Goal: Information Seeking & Learning: Learn about a topic

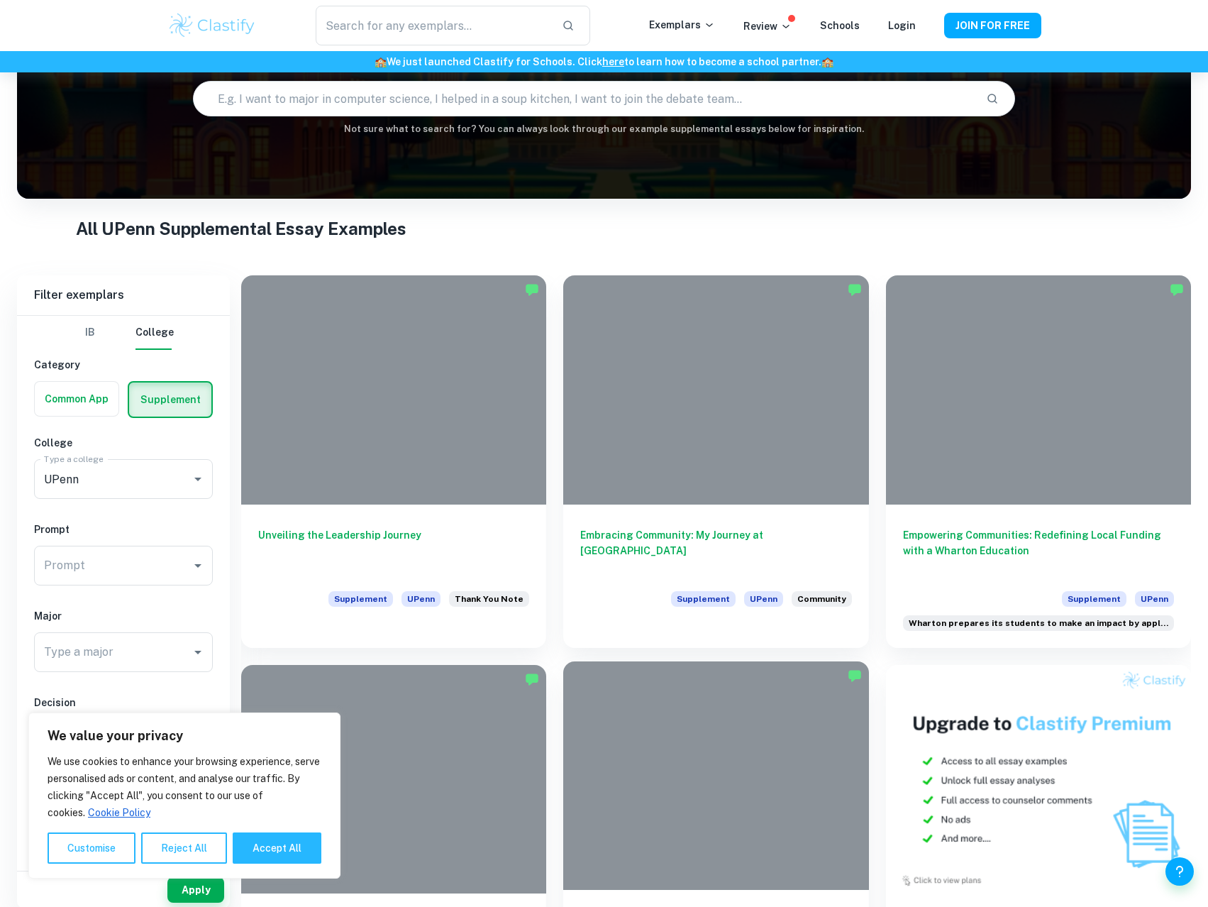
scroll to position [142, 0]
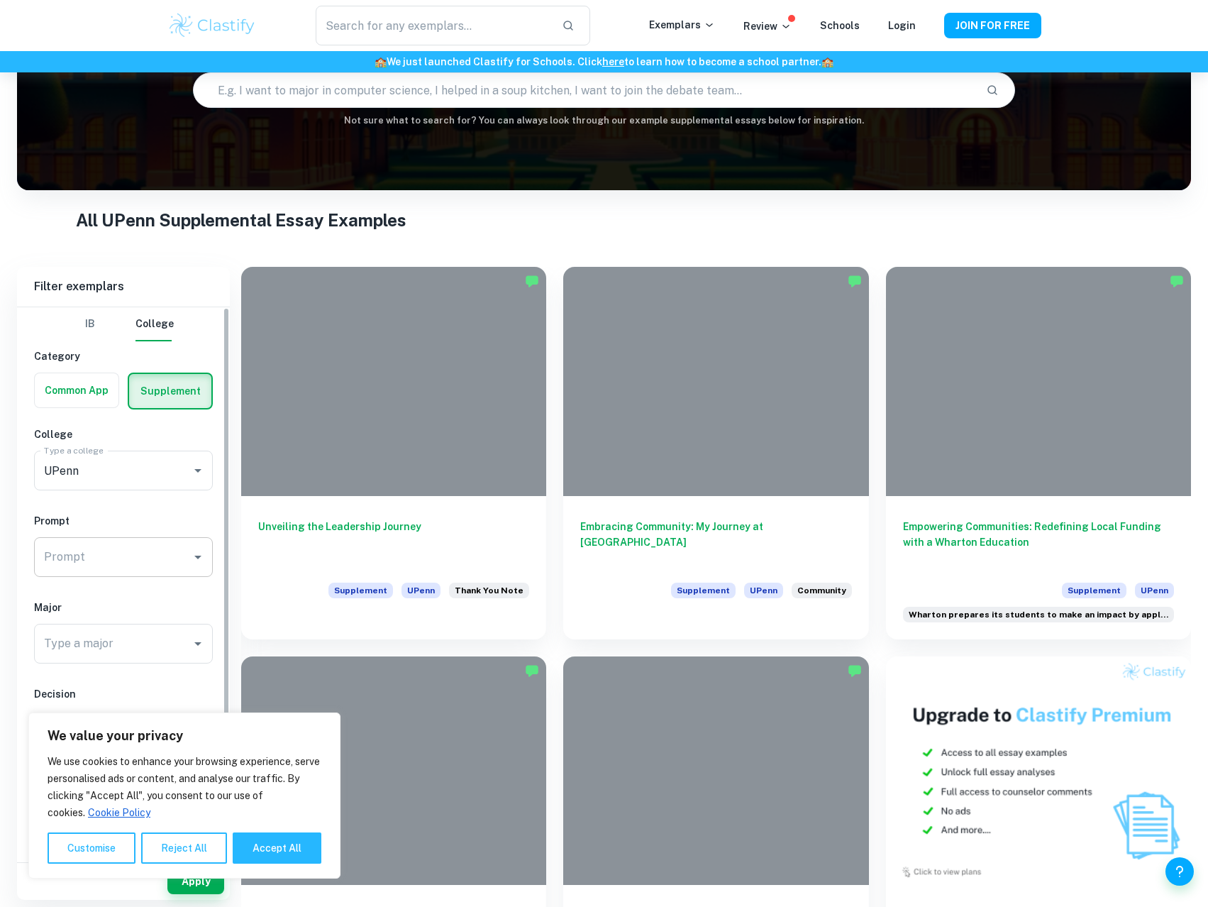
click at [136, 552] on input "Prompt" at bounding box center [112, 556] width 145 height 27
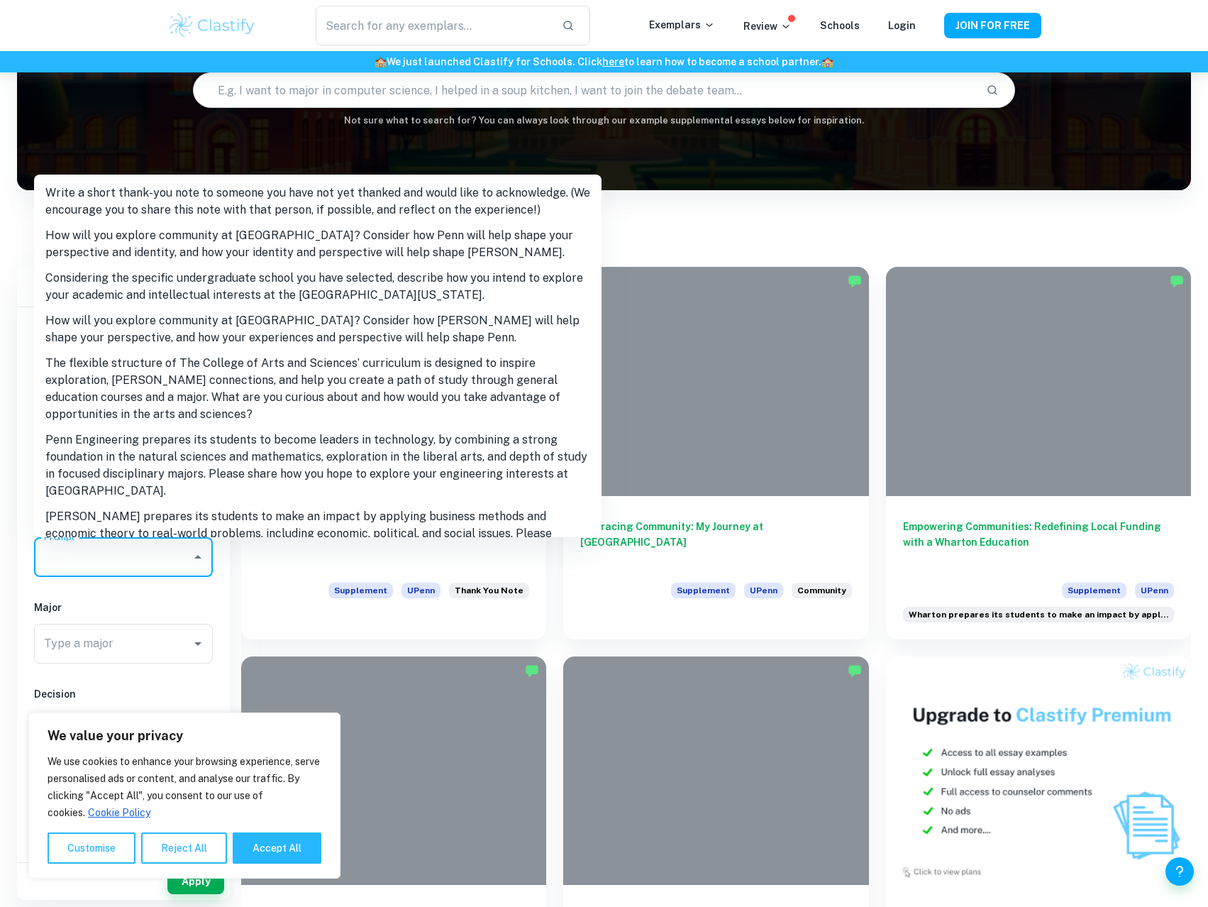
click at [171, 238] on li "How will you explore community at [GEOGRAPHIC_DATA]? Consider how Penn will hel…" at bounding box center [318, 244] width 568 height 43
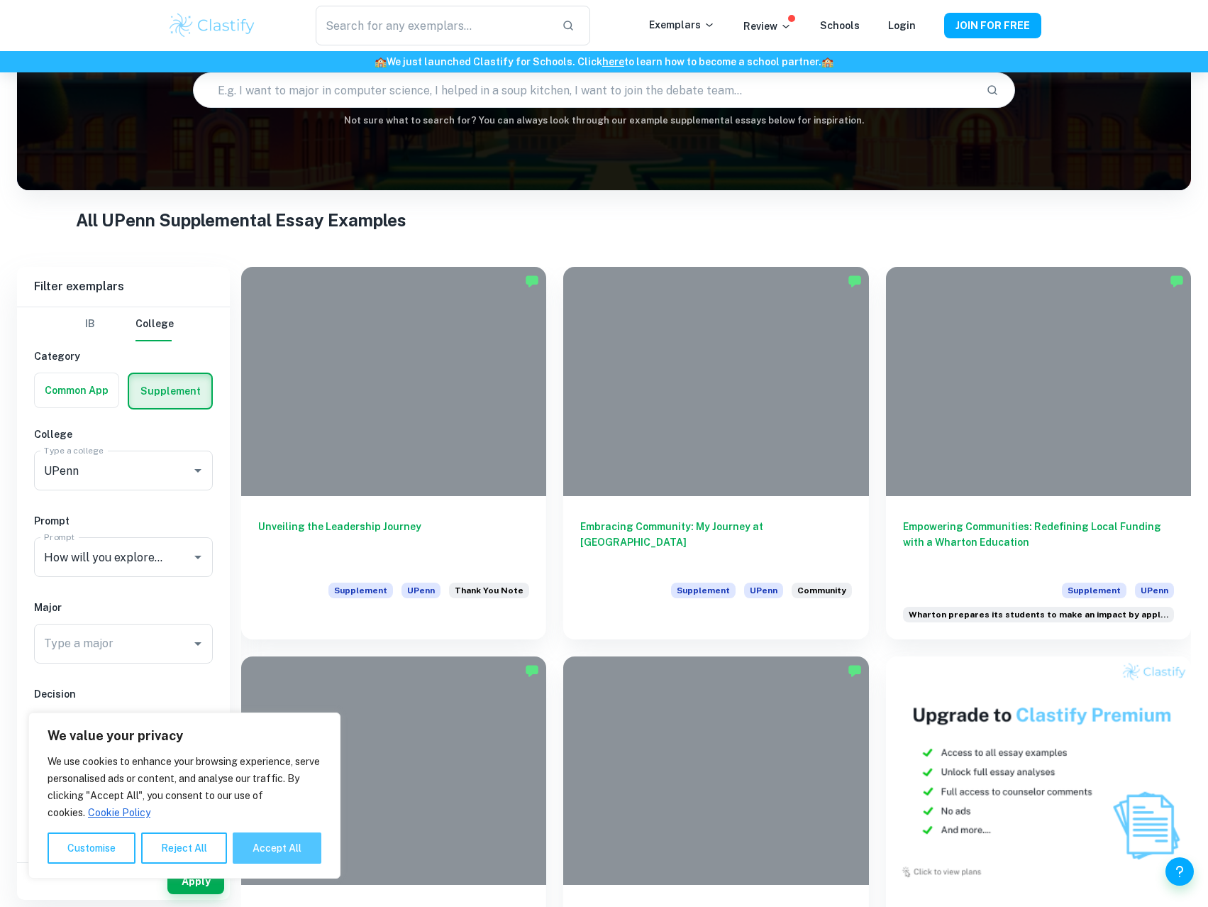
click at [264, 848] on button "Accept All" at bounding box center [277, 847] width 89 height 31
checkbox input "true"
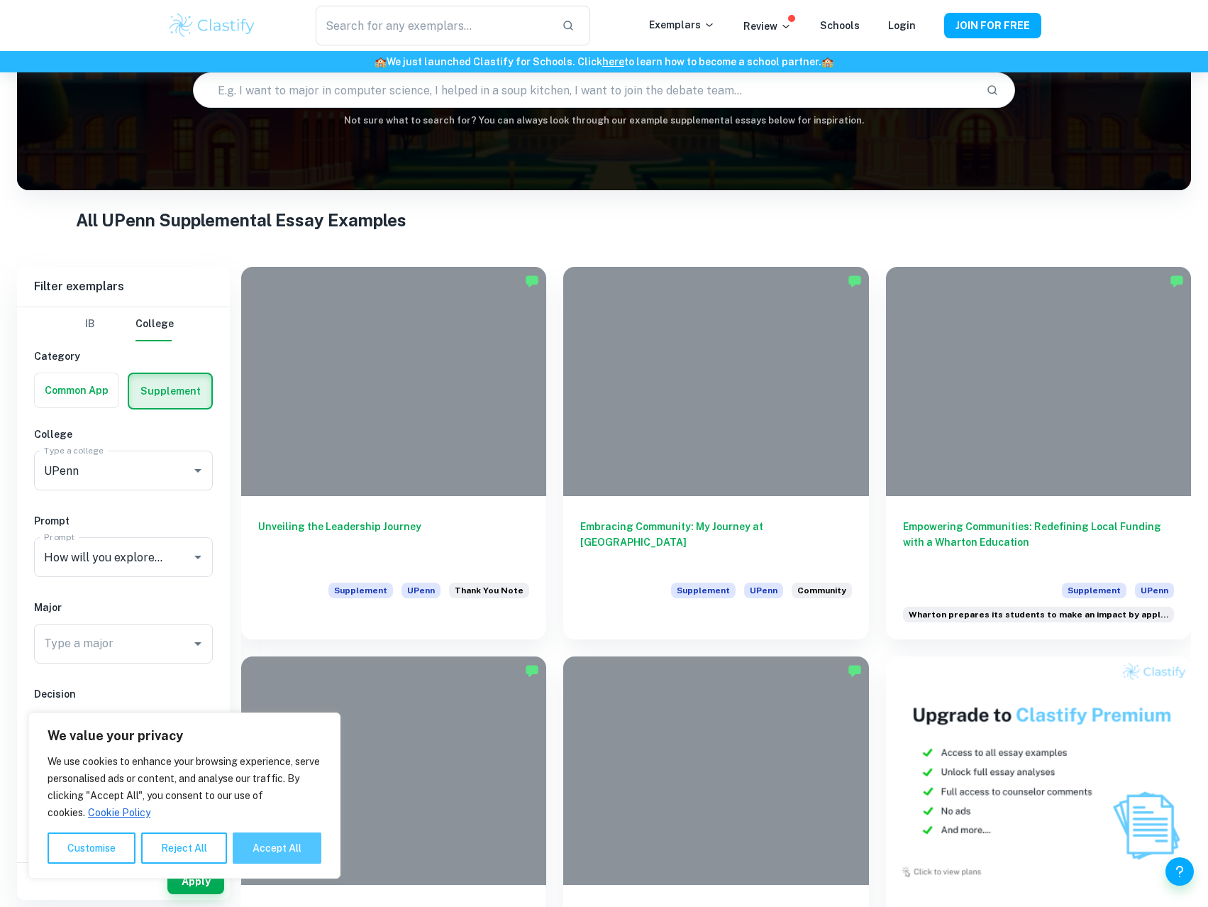
checkbox input "true"
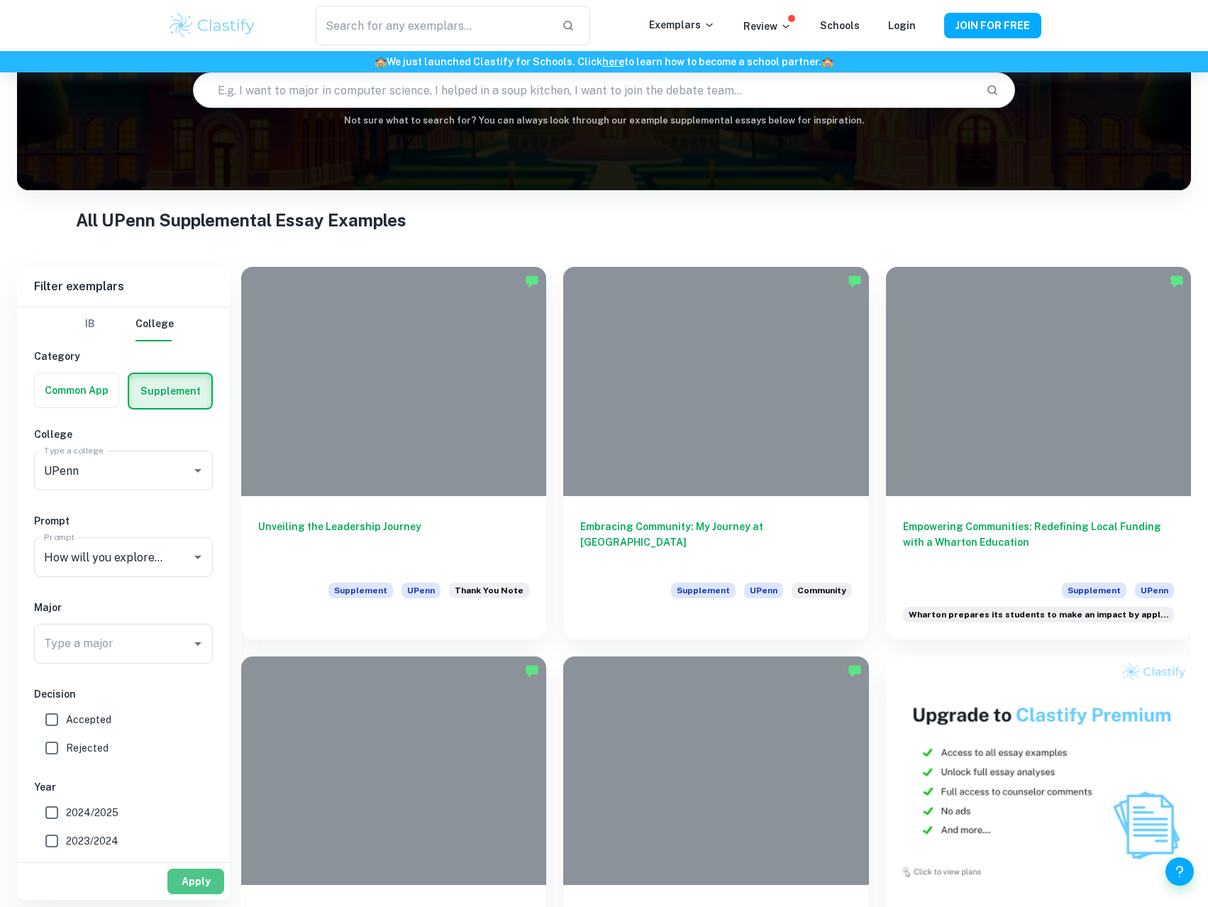
click at [195, 889] on button "Apply" at bounding box center [195, 881] width 57 height 26
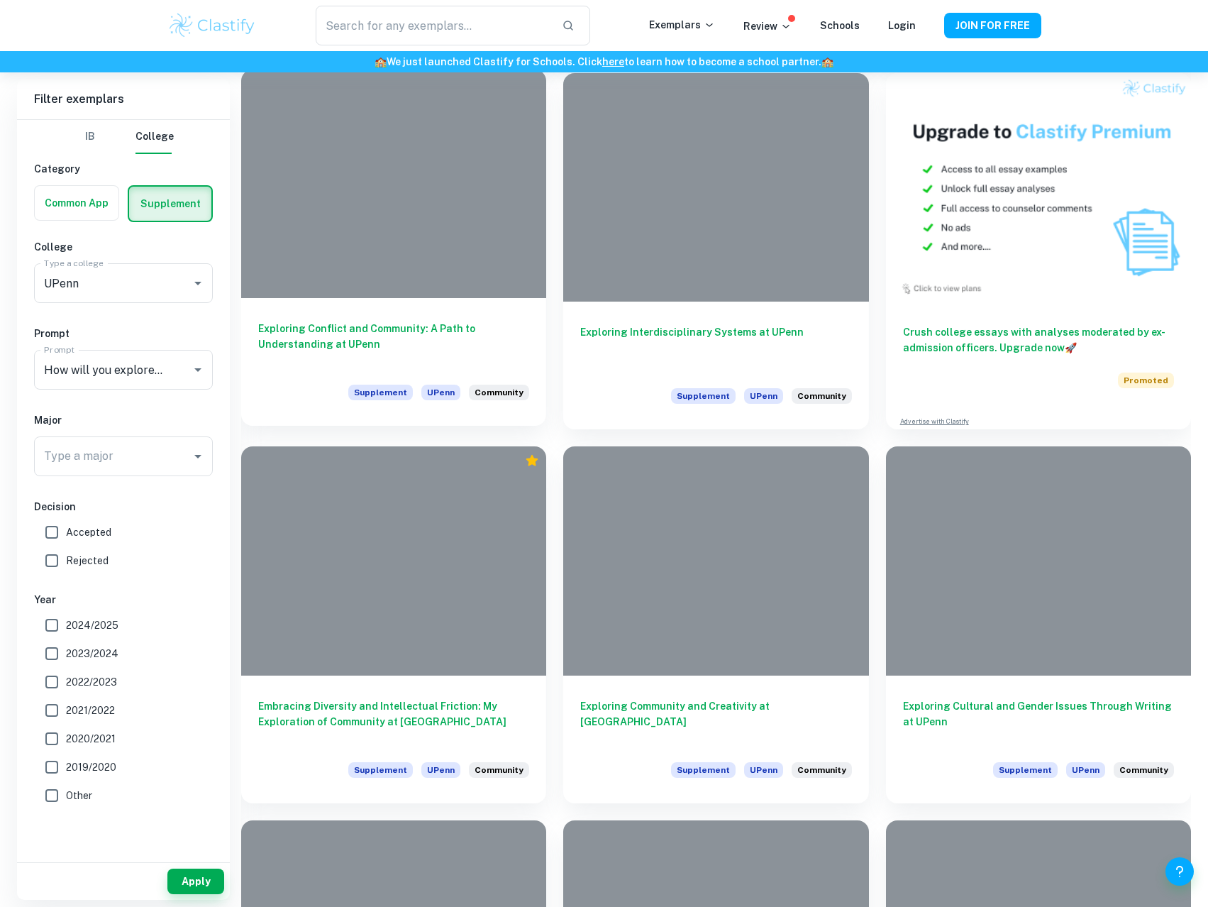
scroll to position [638, 0]
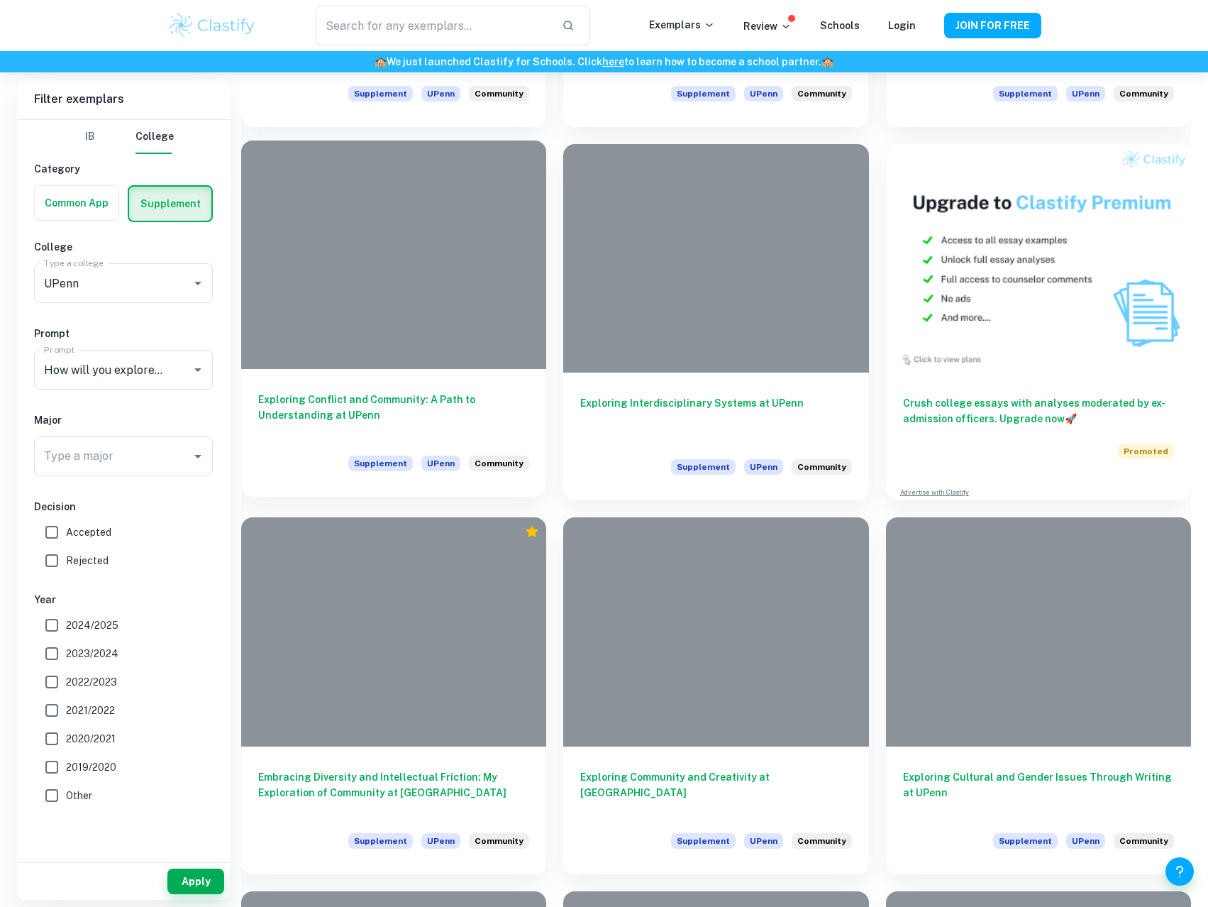
click at [443, 333] on div at bounding box center [393, 254] width 305 height 229
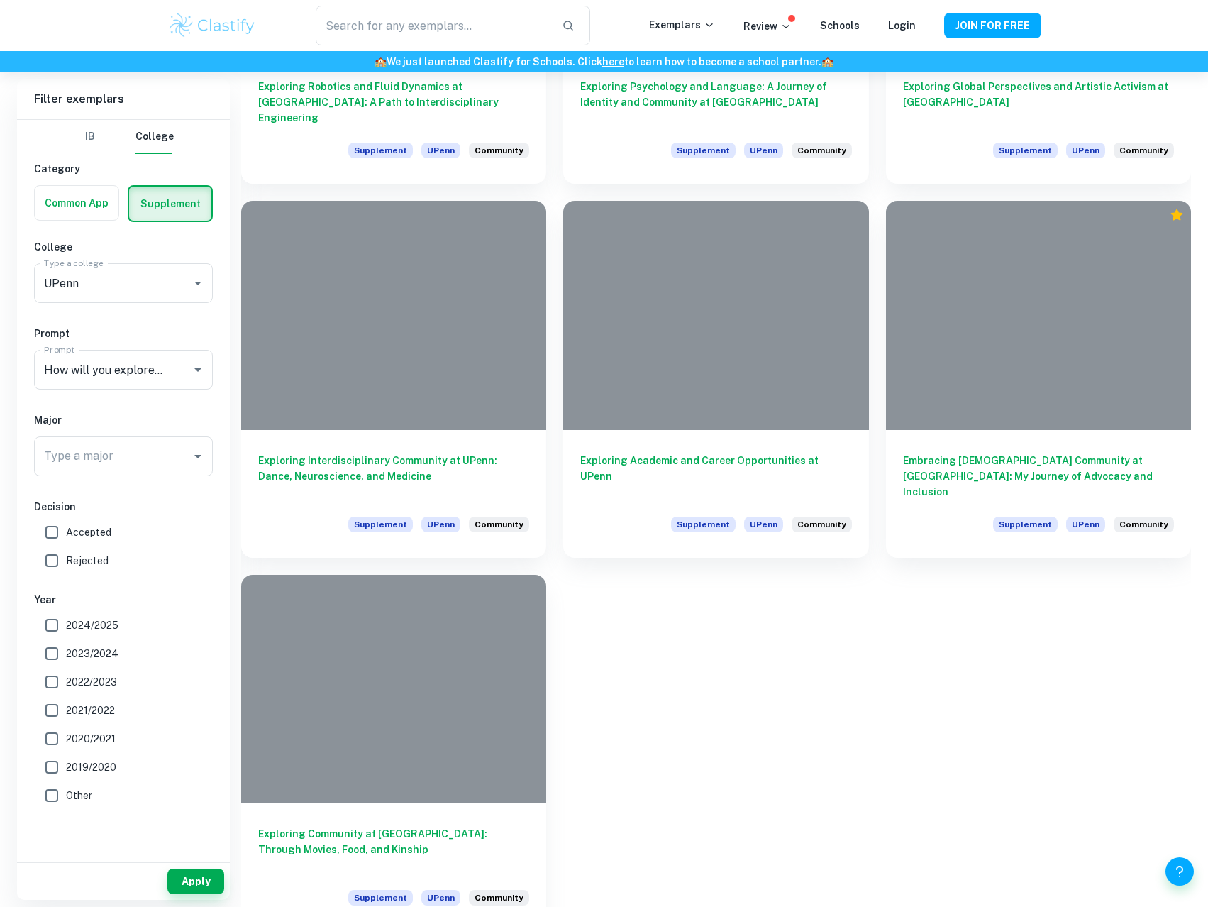
scroll to position [1727, 0]
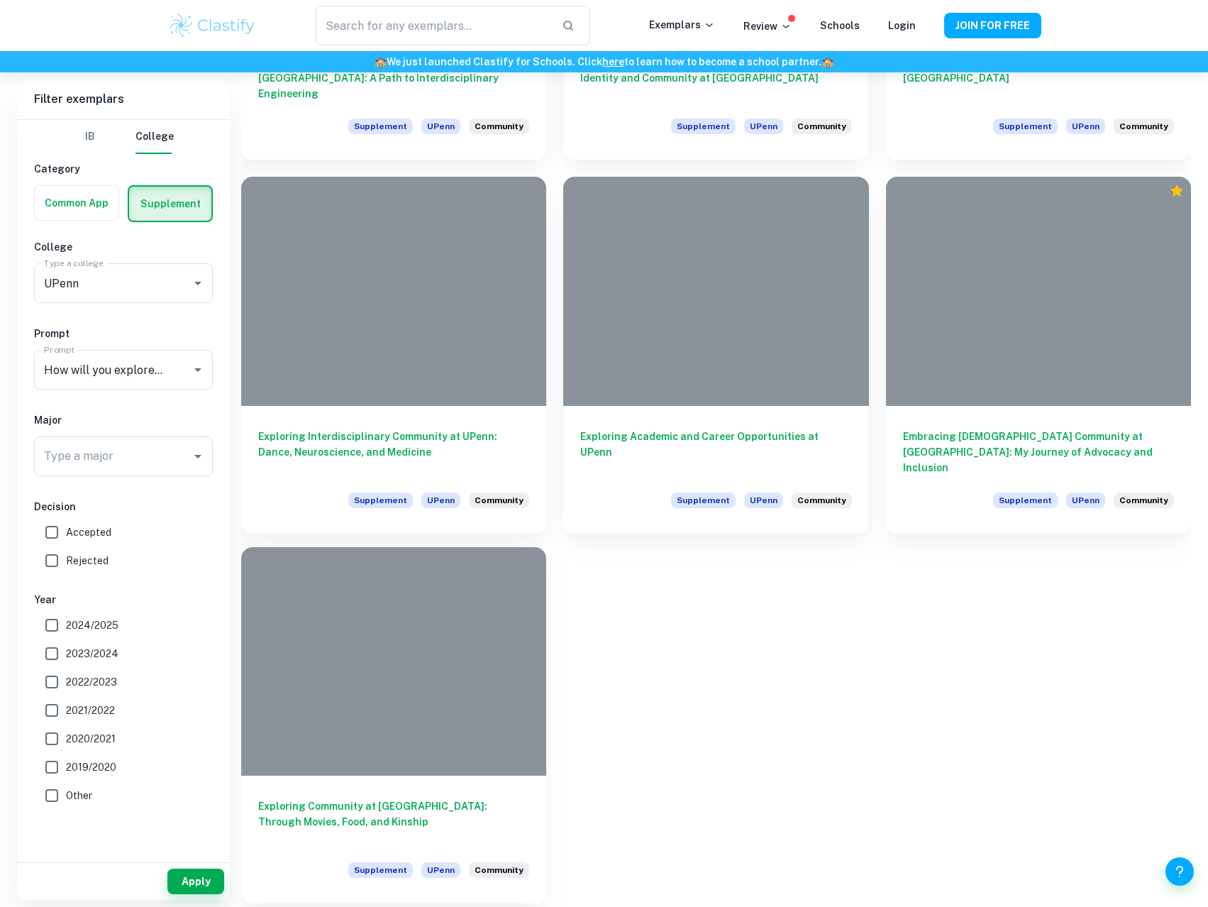
click at [477, 800] on h6 "Exploring Community at [GEOGRAPHIC_DATA]: Through Movies, Food, and Kinship" at bounding box center [393, 821] width 271 height 47
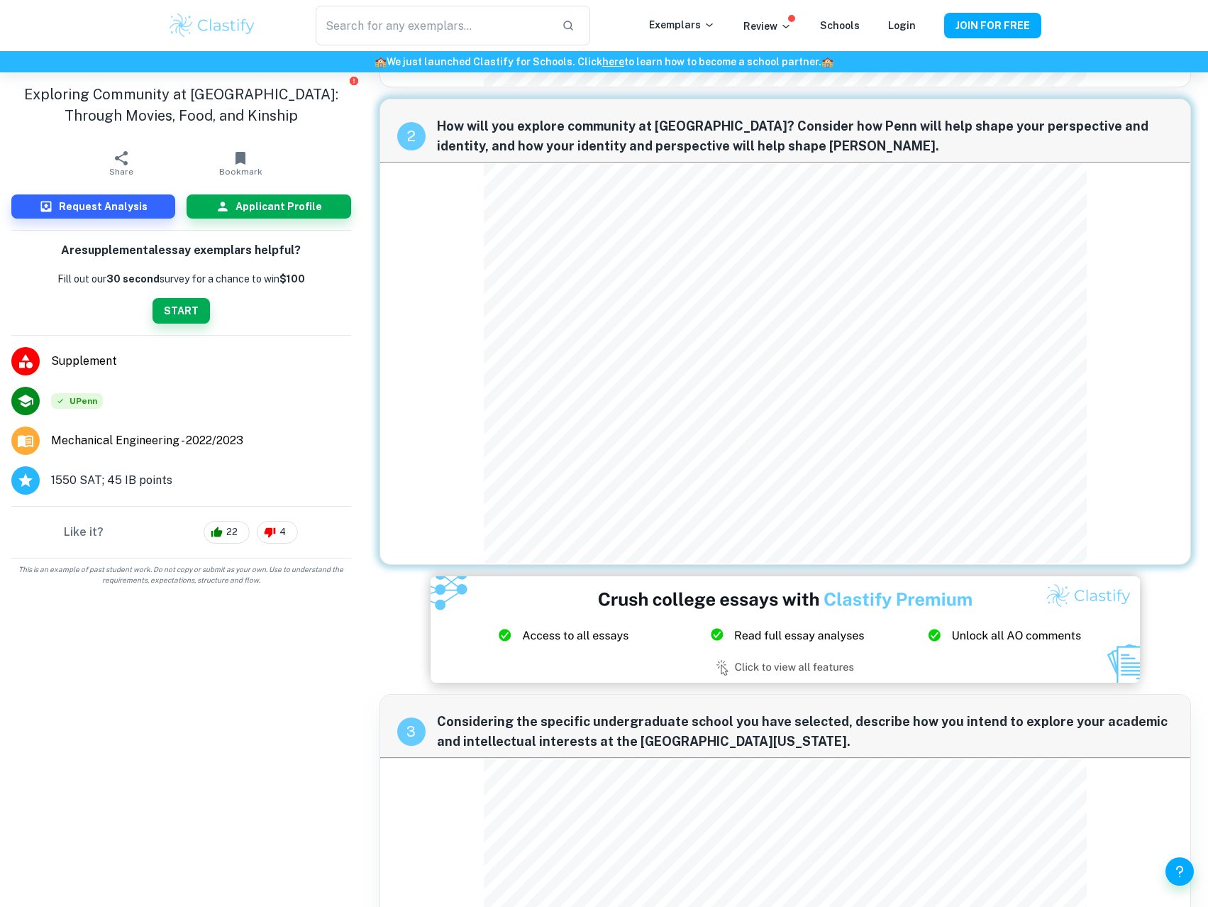
scroll to position [497, 0]
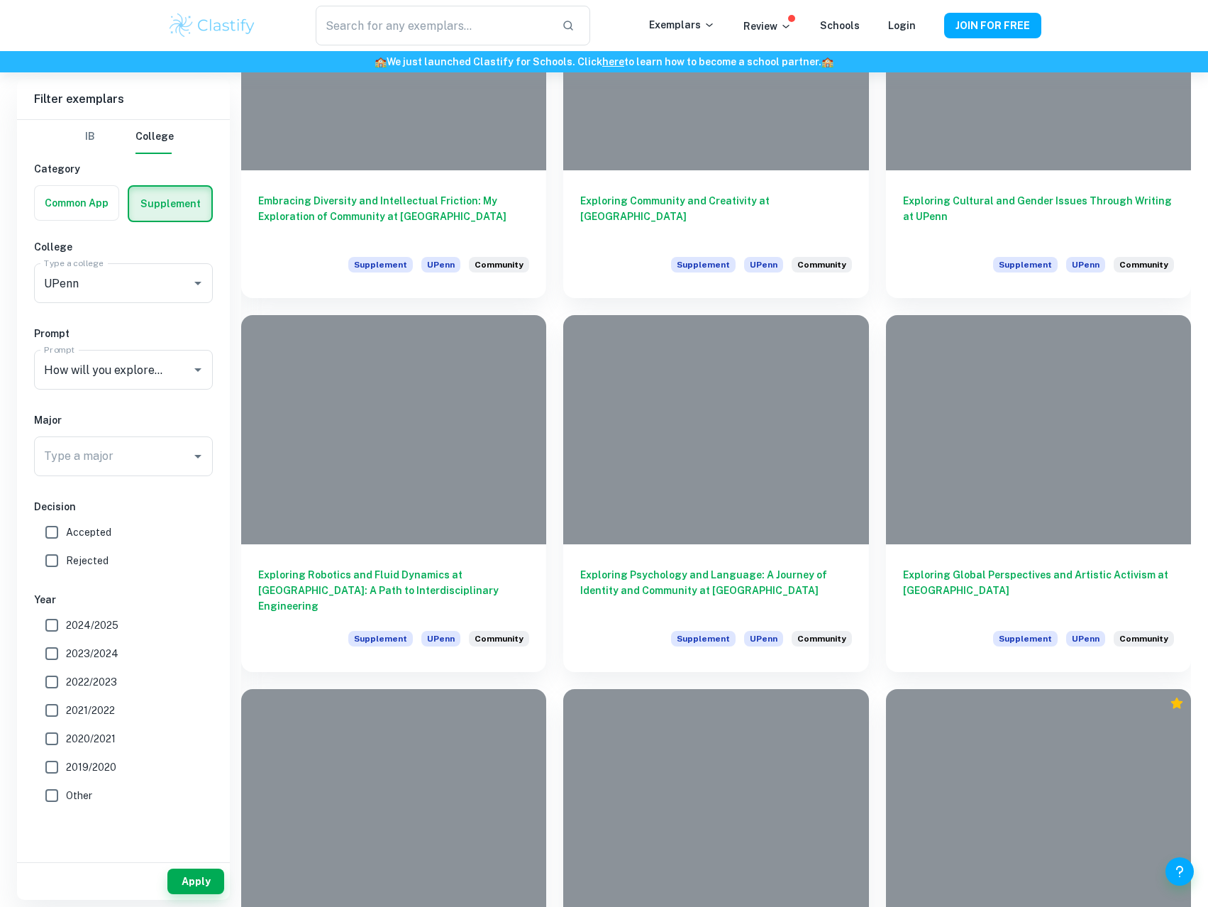
scroll to position [1159, 0]
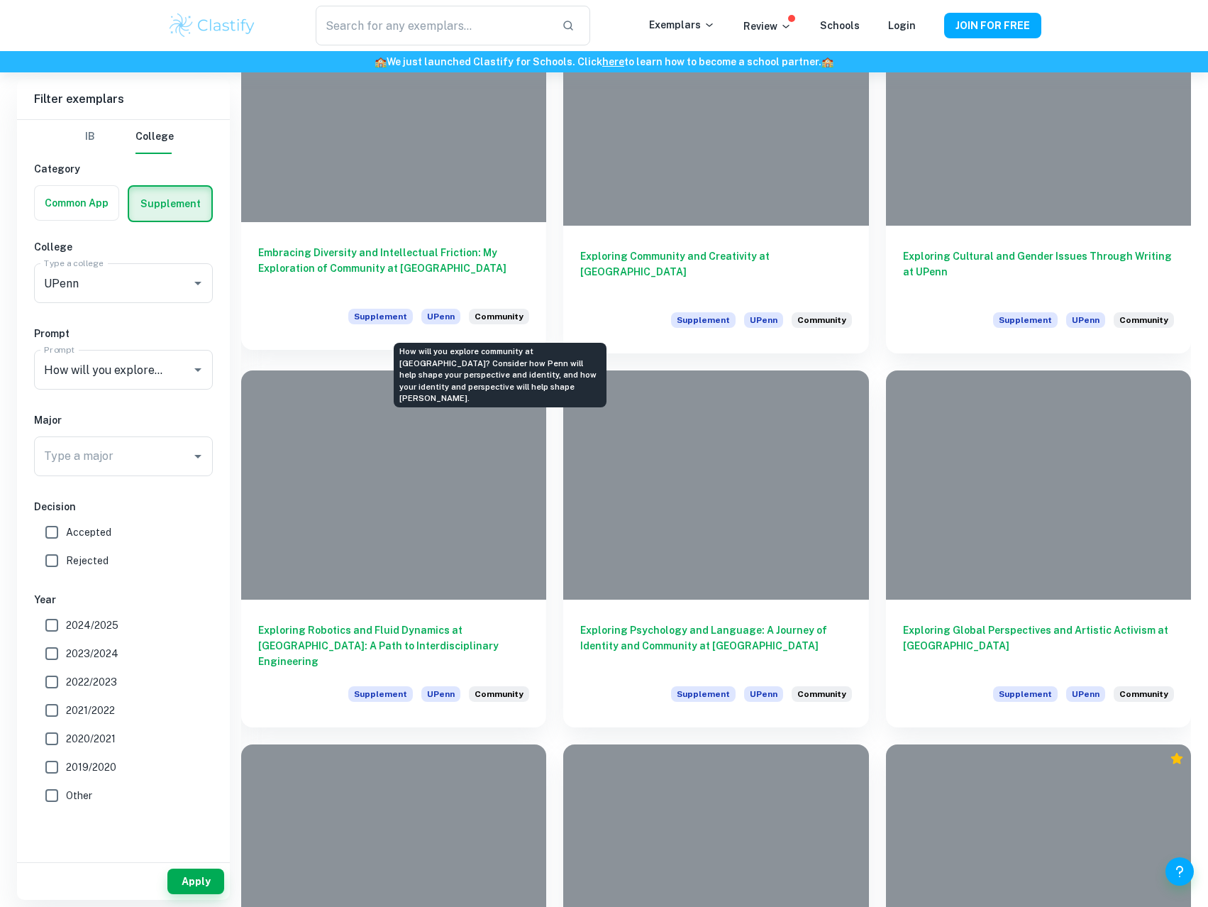
click at [494, 316] on span "Community" at bounding box center [499, 316] width 49 height 13
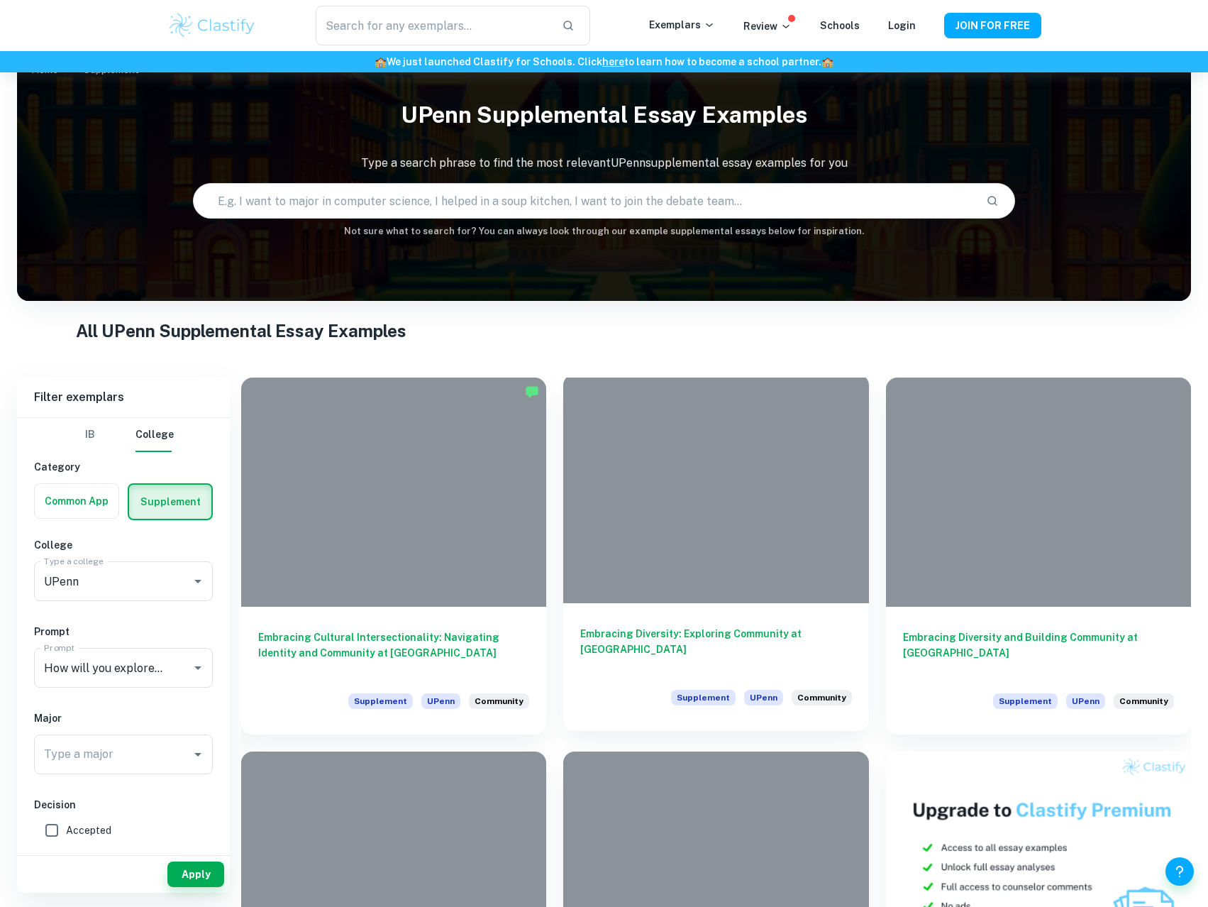
scroll to position [24, 0]
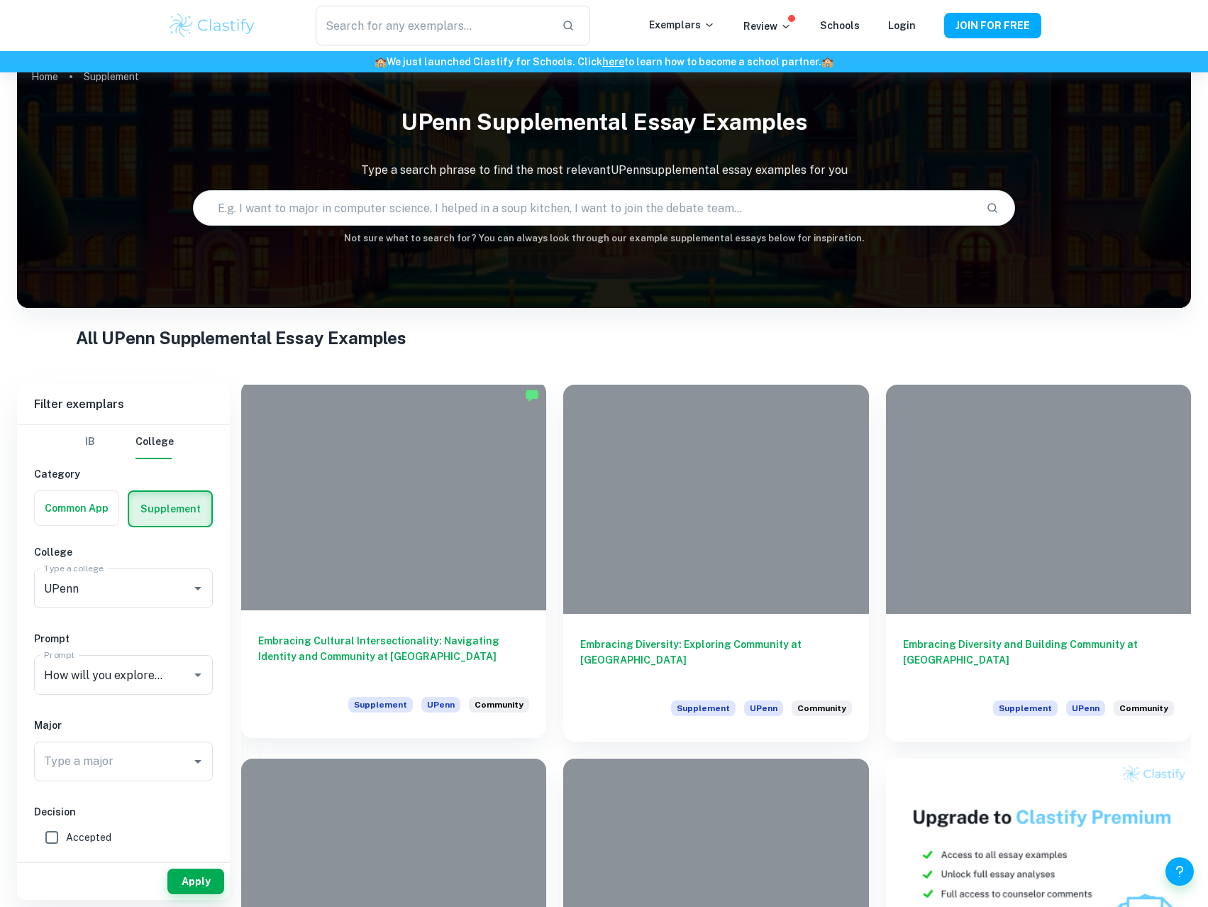
click at [504, 636] on h6 "Embracing Cultural Intersectionality: Navigating Identity and Community at [GEO…" at bounding box center [393, 656] width 271 height 47
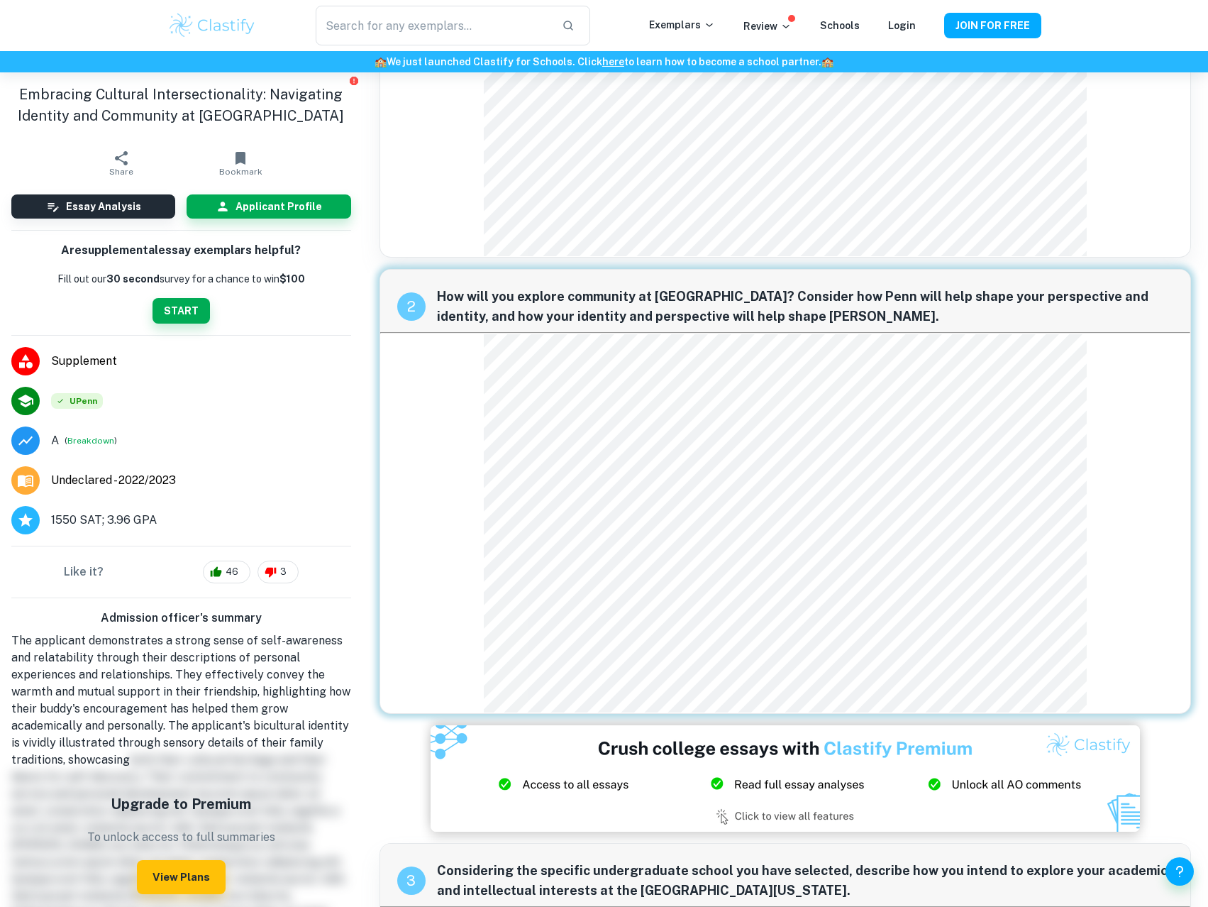
scroll to position [213, 0]
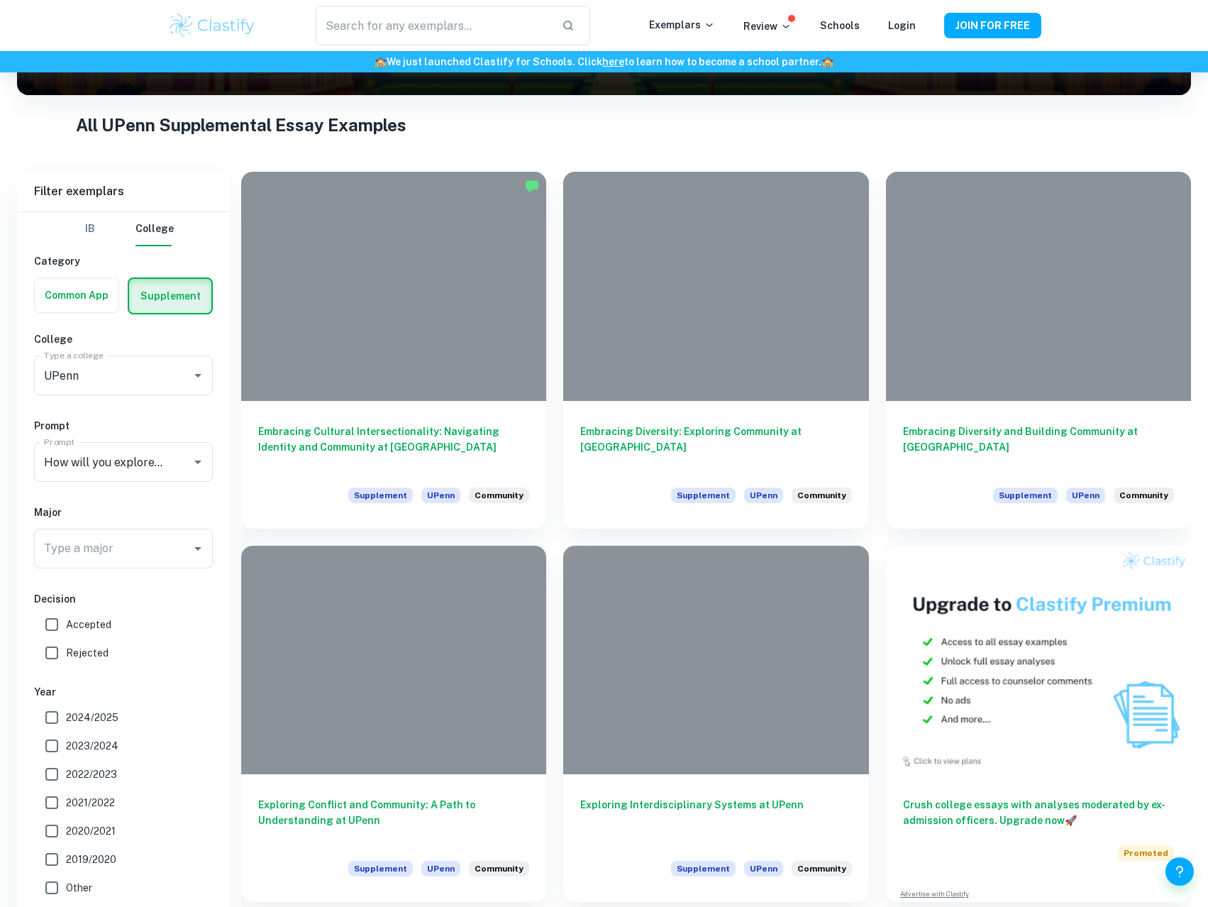
scroll to position [521, 0]
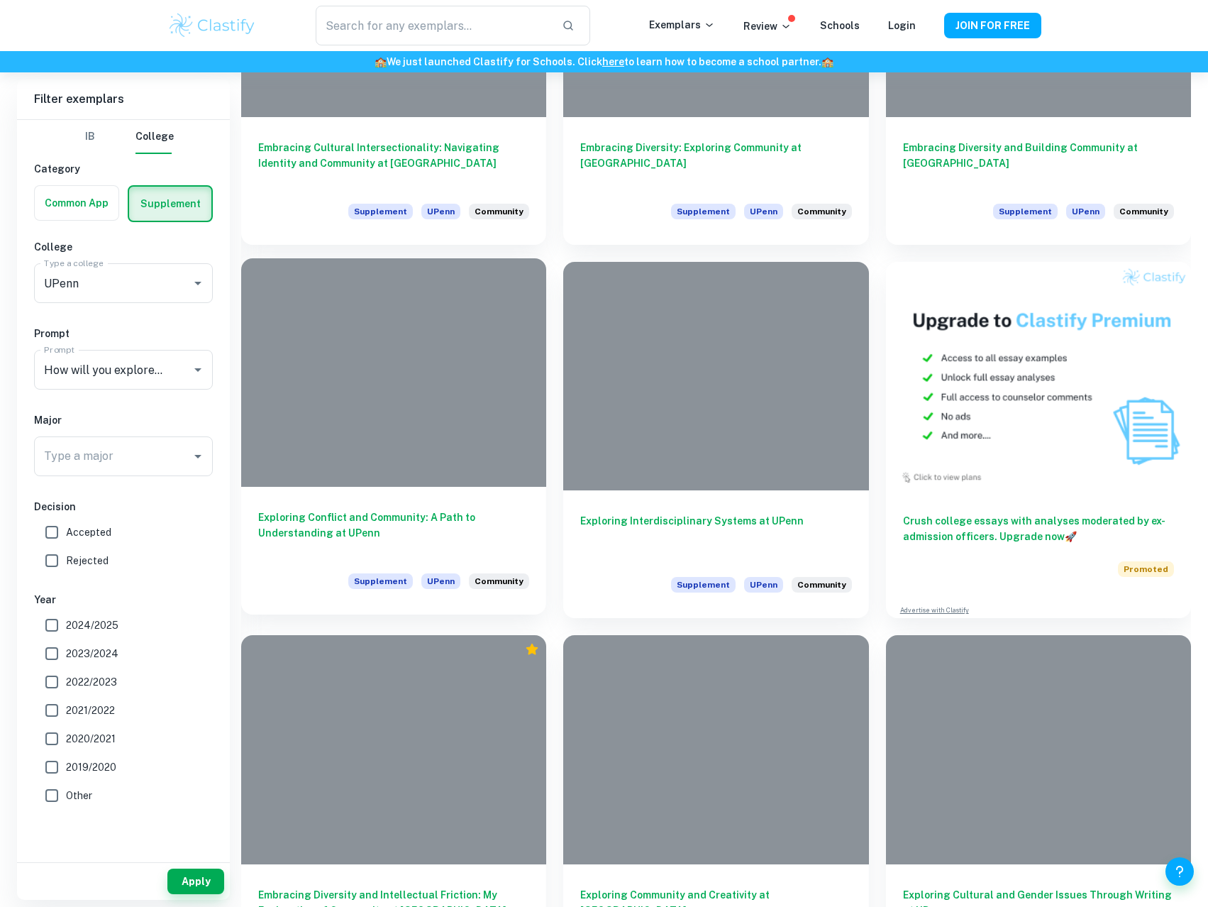
click at [445, 512] on h6 "Exploring Conflict and Community: A Path to Understanding at UPenn" at bounding box center [393, 532] width 271 height 47
